Goal: Find specific page/section: Find specific page/section

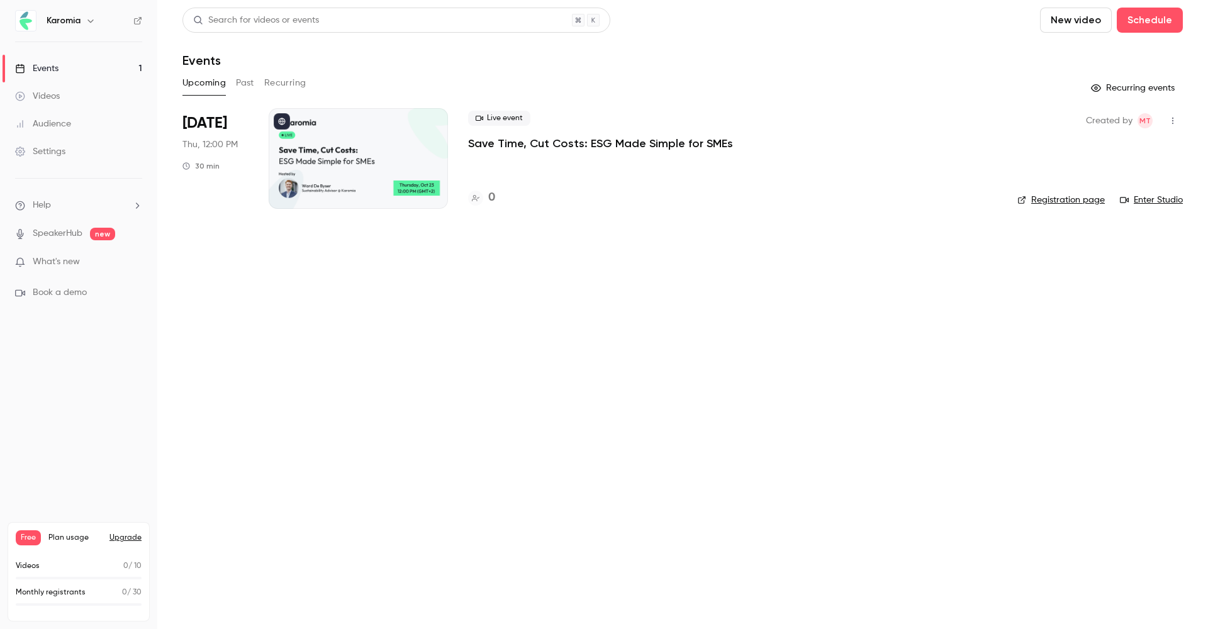
scroll to position [1, 1]
click at [483, 196] on div "0" at bounding box center [481, 197] width 27 height 17
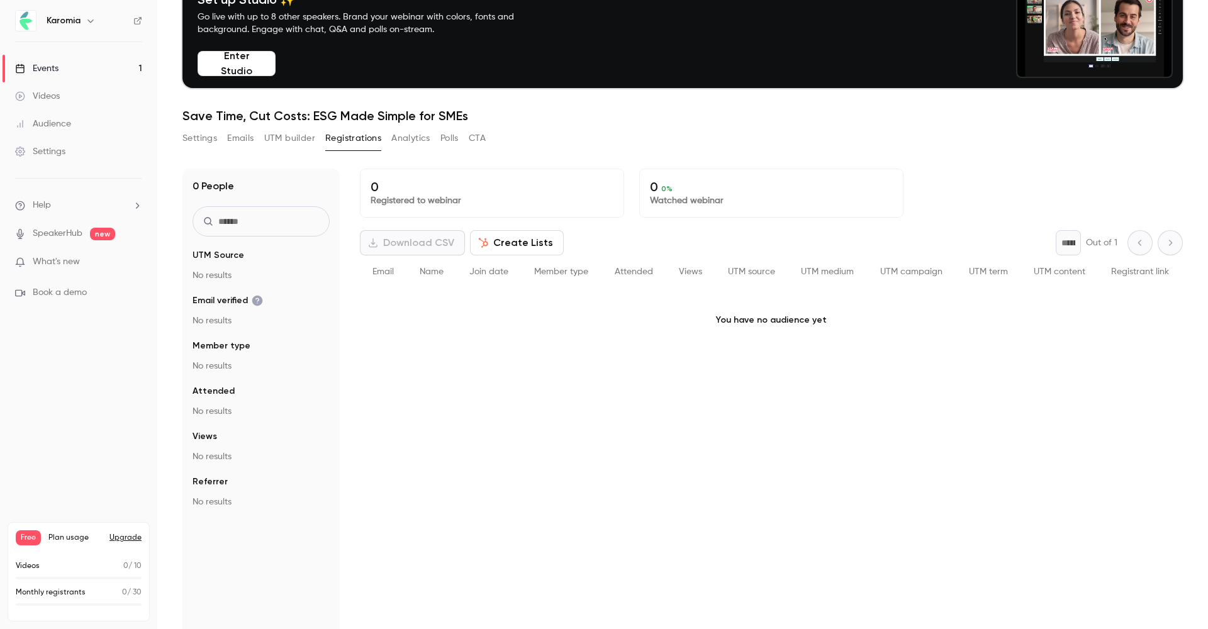
scroll to position [110, 0]
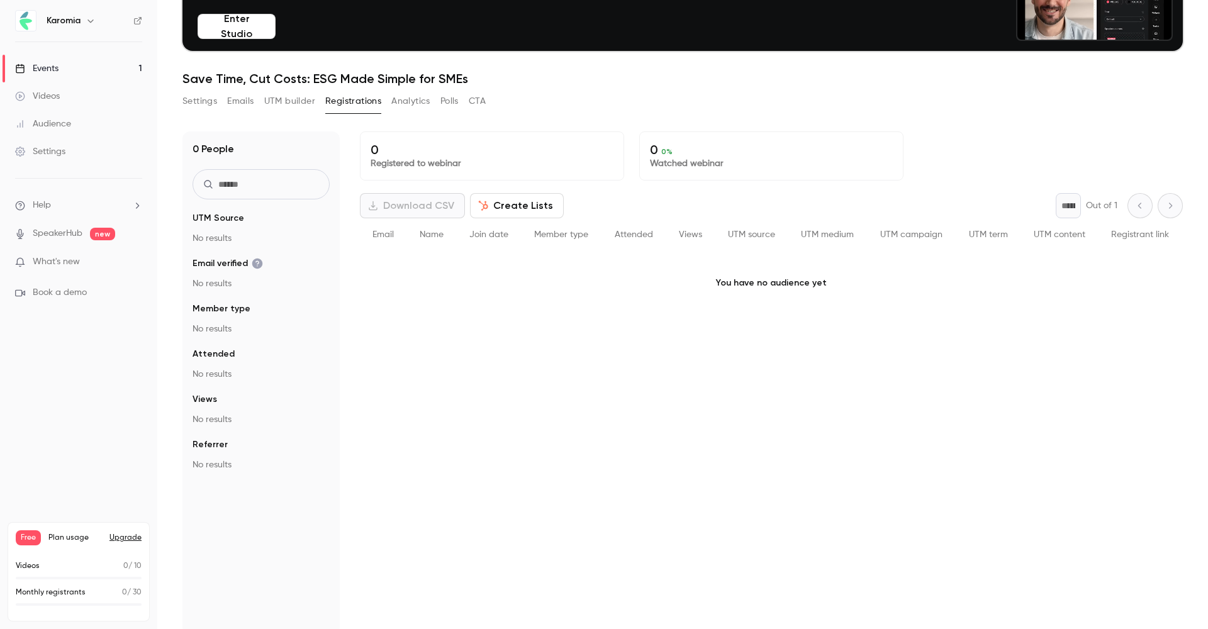
click at [58, 72] on div "Events" at bounding box center [36, 68] width 43 height 13
